Goal: Task Accomplishment & Management: Use online tool/utility

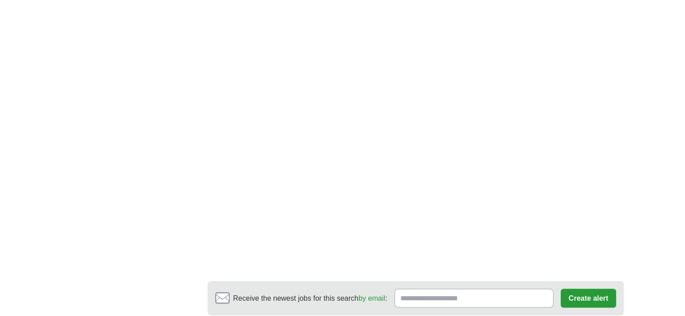
scroll to position [1526, 0]
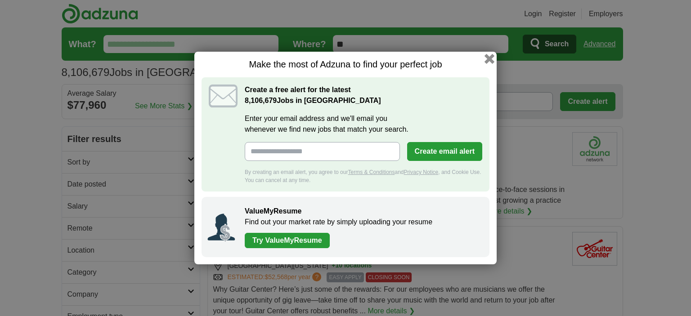
click at [489, 61] on button "button" at bounding box center [490, 59] width 10 height 10
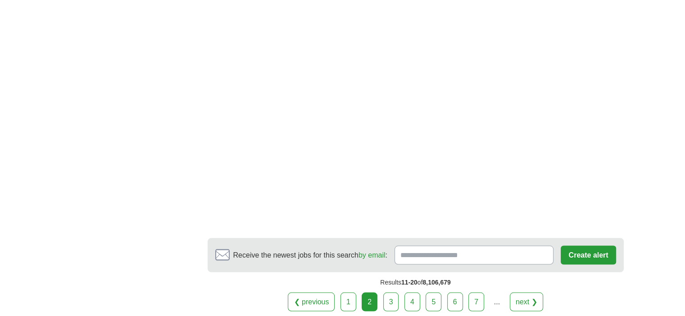
scroll to position [1620, 0]
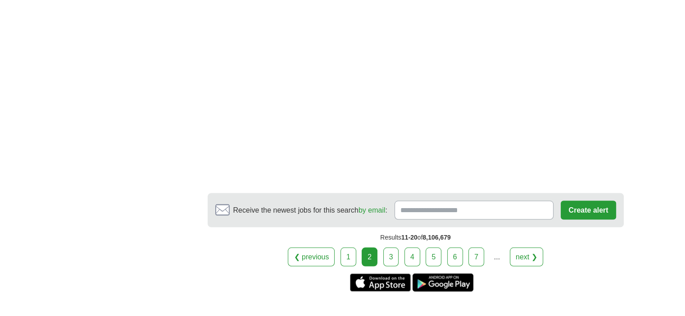
click at [391, 248] on link "3" at bounding box center [391, 257] width 16 height 19
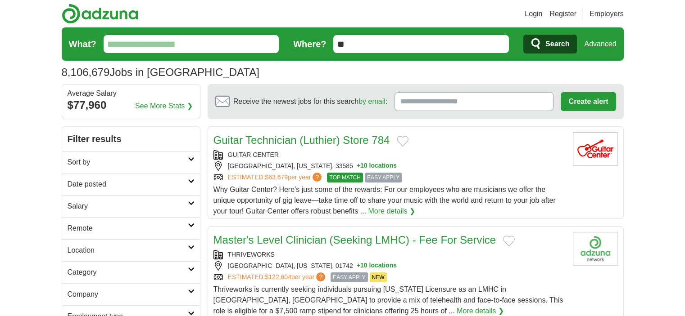
click at [154, 47] on input "What?" at bounding box center [192, 44] width 176 height 18
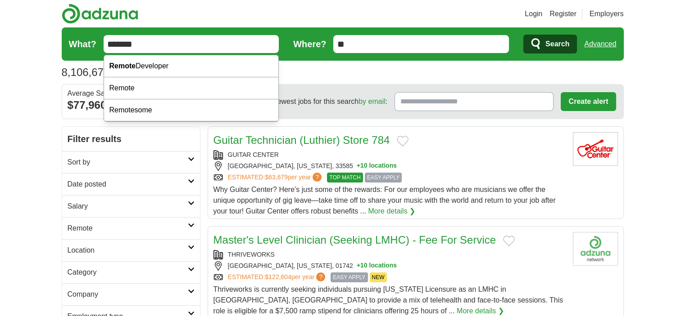
type input "******"
click at [379, 37] on input "**" at bounding box center [421, 44] width 176 height 18
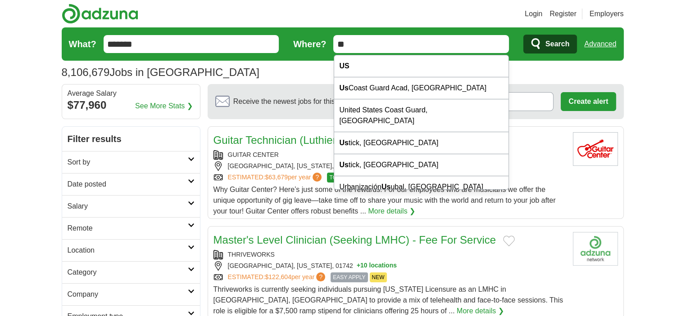
type input "*"
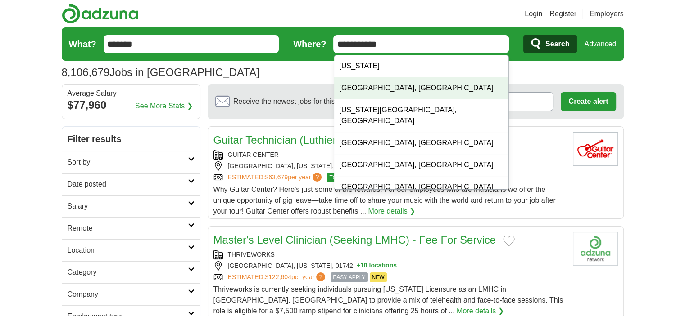
click at [372, 92] on div "Chicago, IL" at bounding box center [421, 88] width 175 height 22
type input "**********"
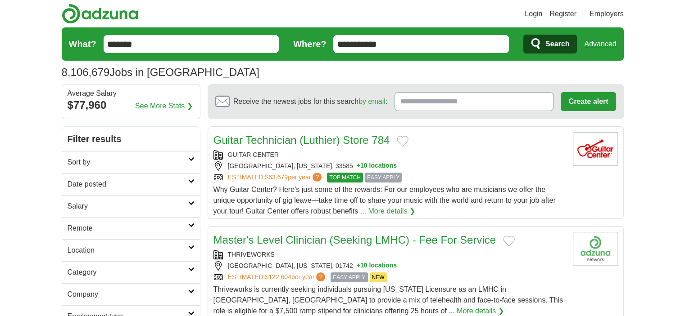
click at [548, 45] on span "Search" at bounding box center [557, 44] width 24 height 18
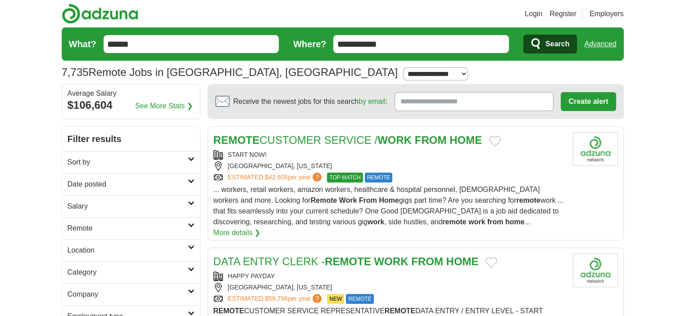
click at [542, 45] on button "Search" at bounding box center [550, 44] width 54 height 19
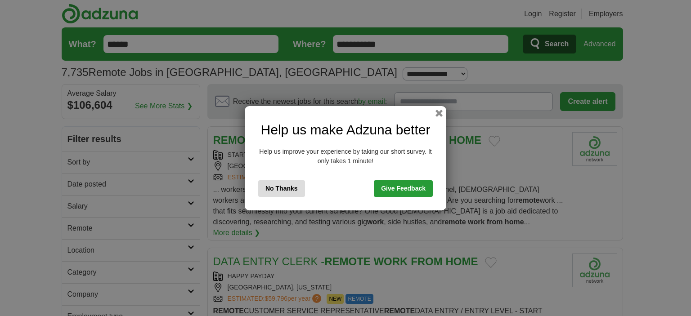
click at [270, 187] on button "No Thanks" at bounding box center [281, 188] width 47 height 17
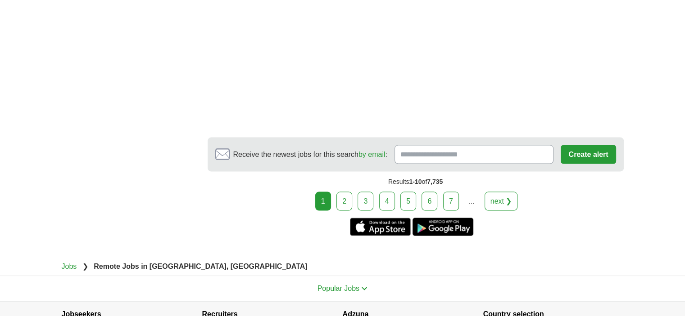
scroll to position [1800, 0]
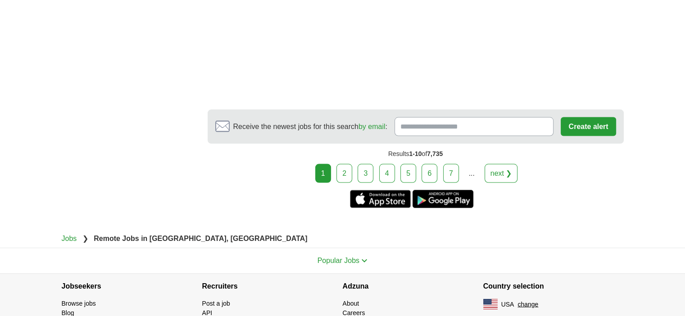
click at [360, 164] on link "3" at bounding box center [365, 173] width 16 height 19
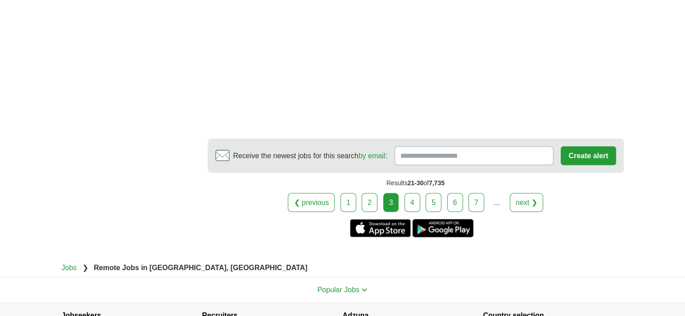
scroll to position [1935, 0]
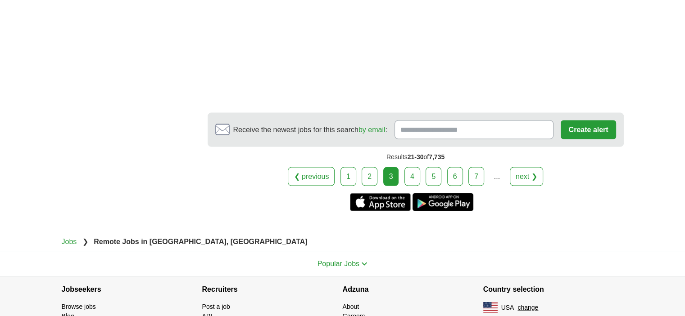
click at [414, 167] on link "4" at bounding box center [412, 176] width 16 height 19
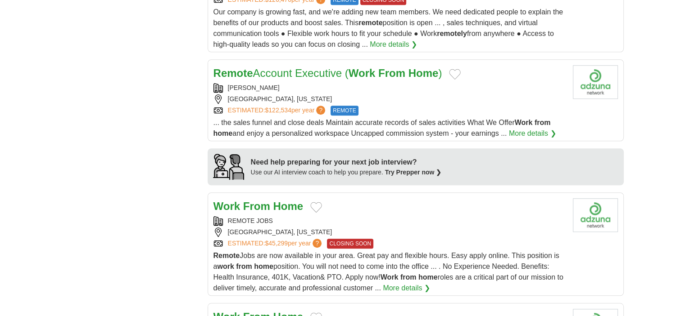
scroll to position [720, 0]
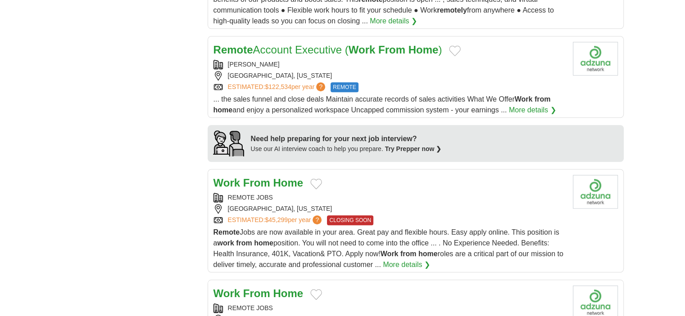
click at [335, 176] on div "Work From Home" at bounding box center [389, 183] width 352 height 16
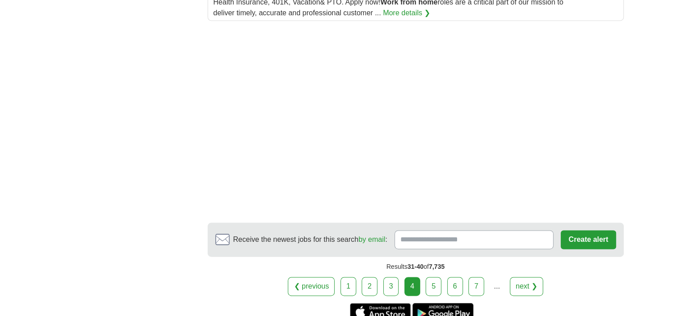
scroll to position [1350, 0]
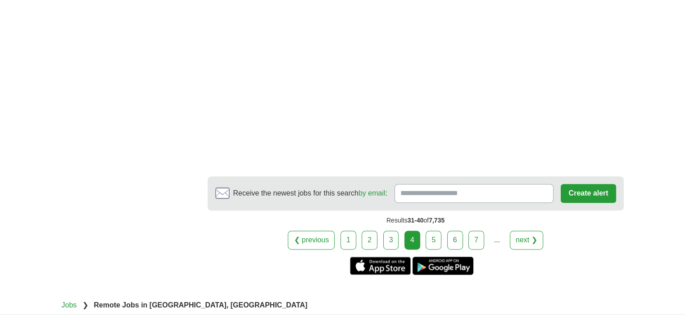
click at [436, 231] on link "5" at bounding box center [433, 240] width 16 height 19
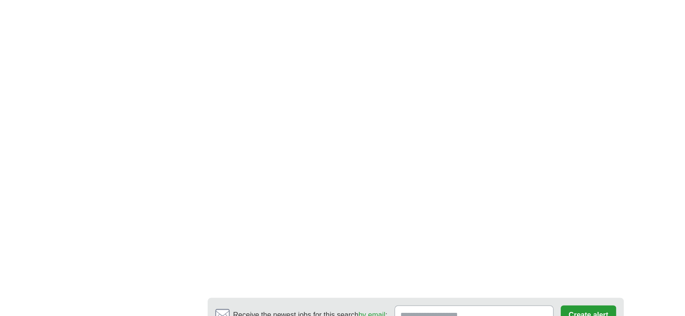
scroll to position [1530, 0]
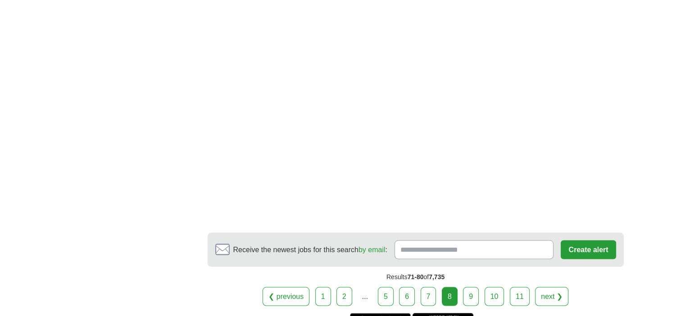
scroll to position [1665, 0]
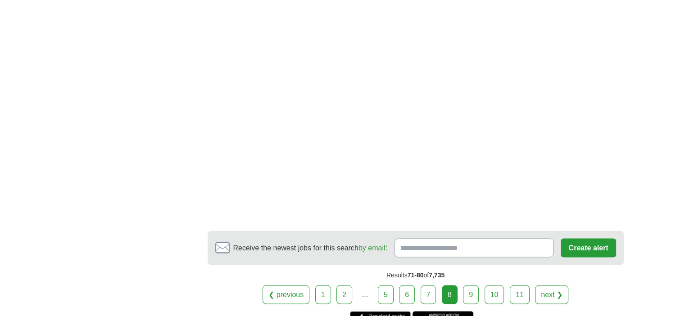
click at [498, 285] on link "10" at bounding box center [494, 294] width 20 height 19
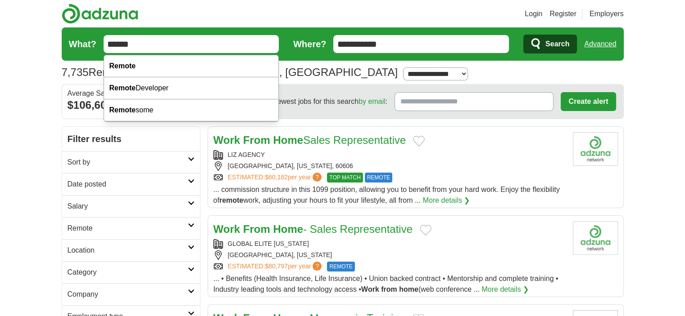
click at [198, 51] on input "******" at bounding box center [192, 44] width 176 height 18
type input "*"
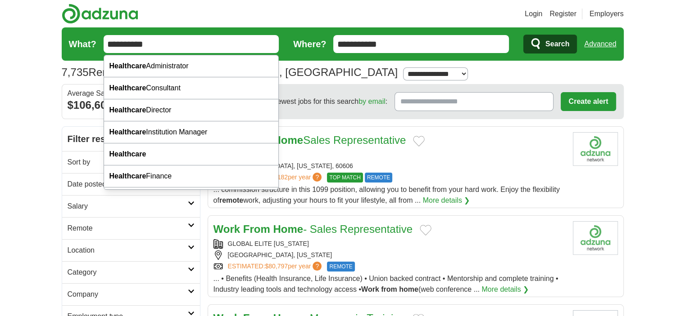
type input "**********"
click at [523, 35] on button "Search" at bounding box center [550, 44] width 54 height 19
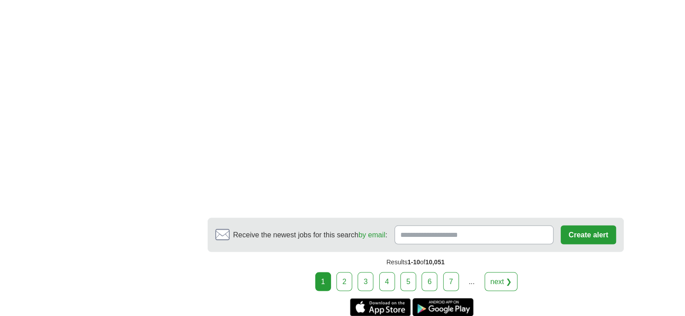
scroll to position [1665, 0]
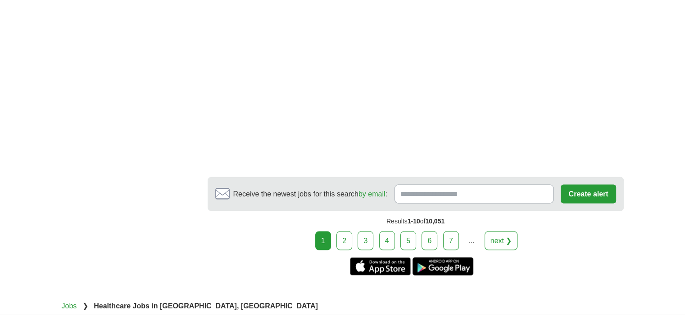
click at [345, 231] on link "2" at bounding box center [344, 240] width 16 height 19
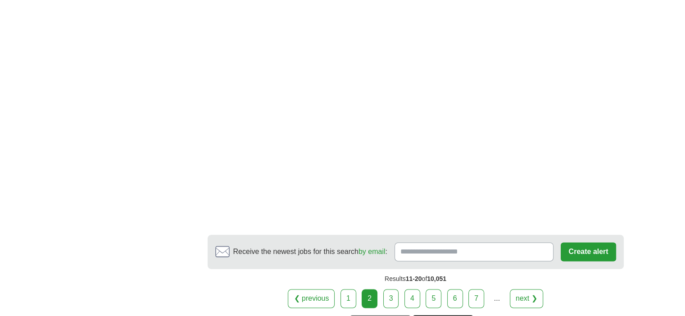
scroll to position [1440, 0]
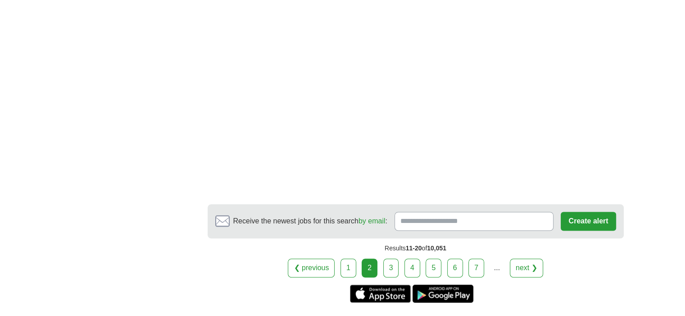
click at [389, 259] on link "3" at bounding box center [391, 268] width 16 height 19
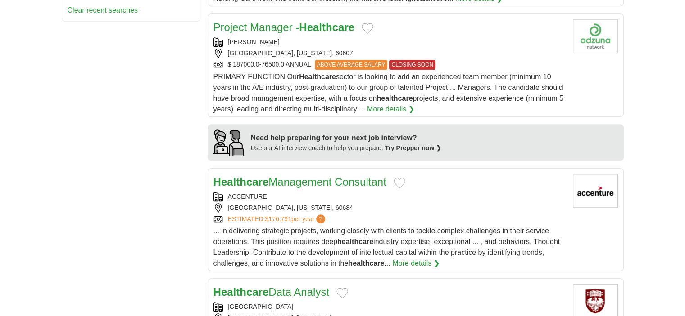
scroll to position [720, 0]
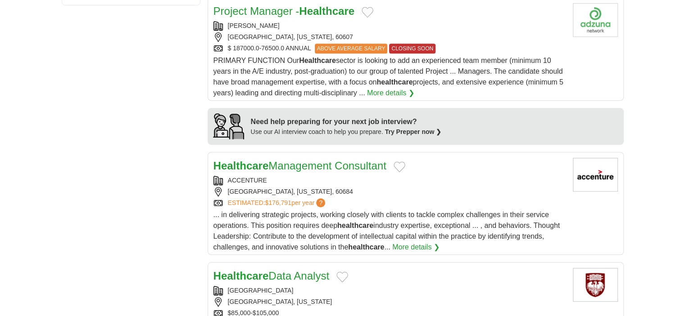
click at [428, 247] on link "More details ❯" at bounding box center [415, 247] width 47 height 11
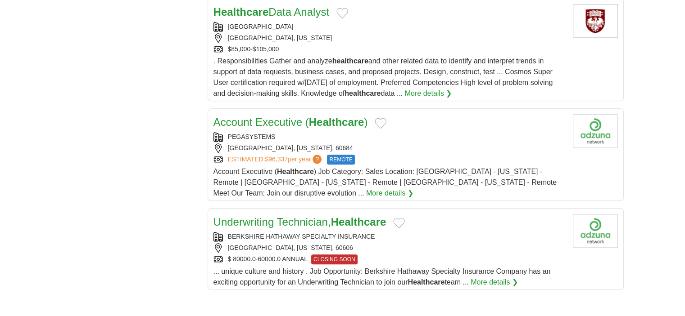
scroll to position [990, 0]
